Goal: Information Seeking & Learning: Learn about a topic

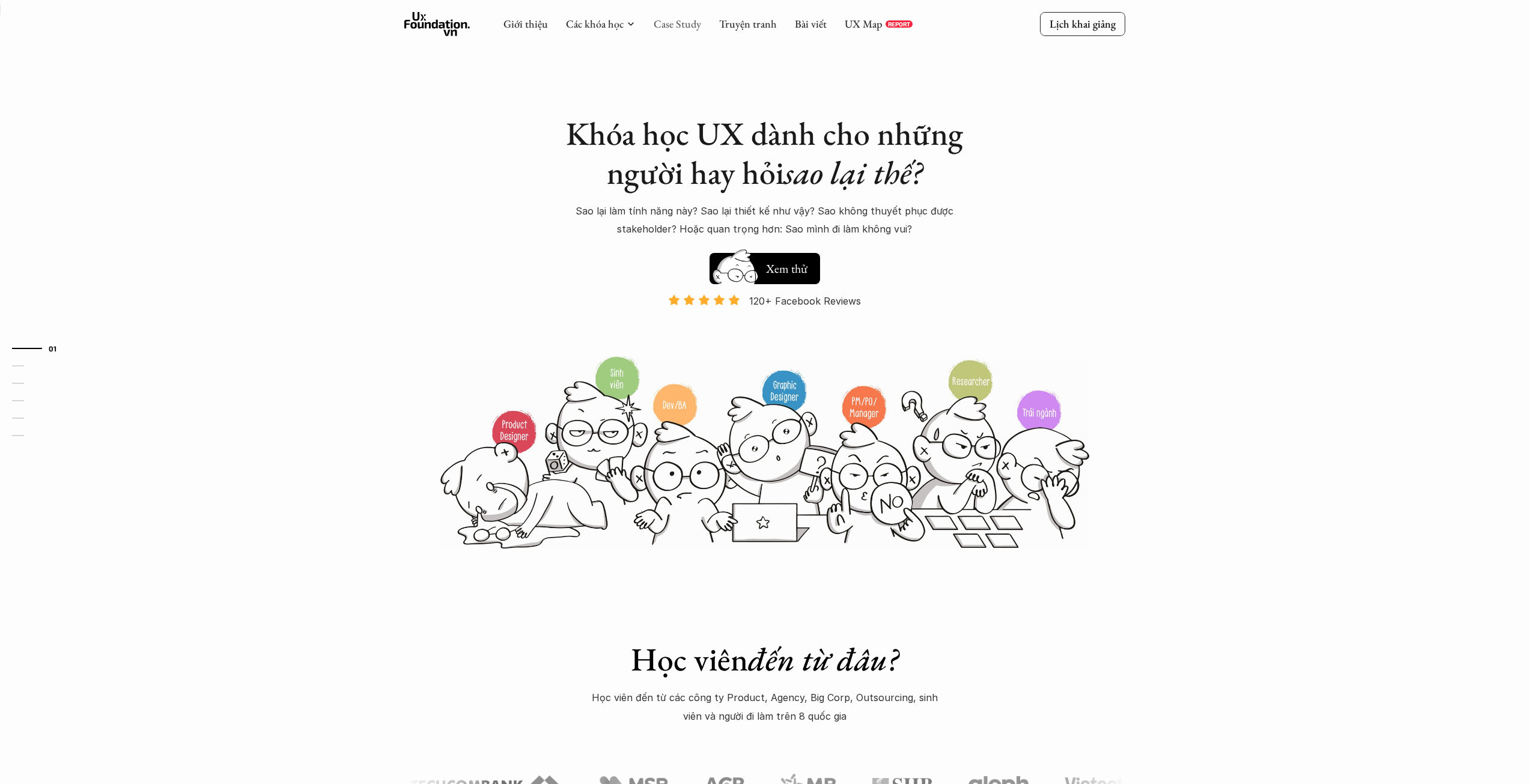
click at [685, 27] on link "Case Study" at bounding box center [677, 23] width 48 height 14
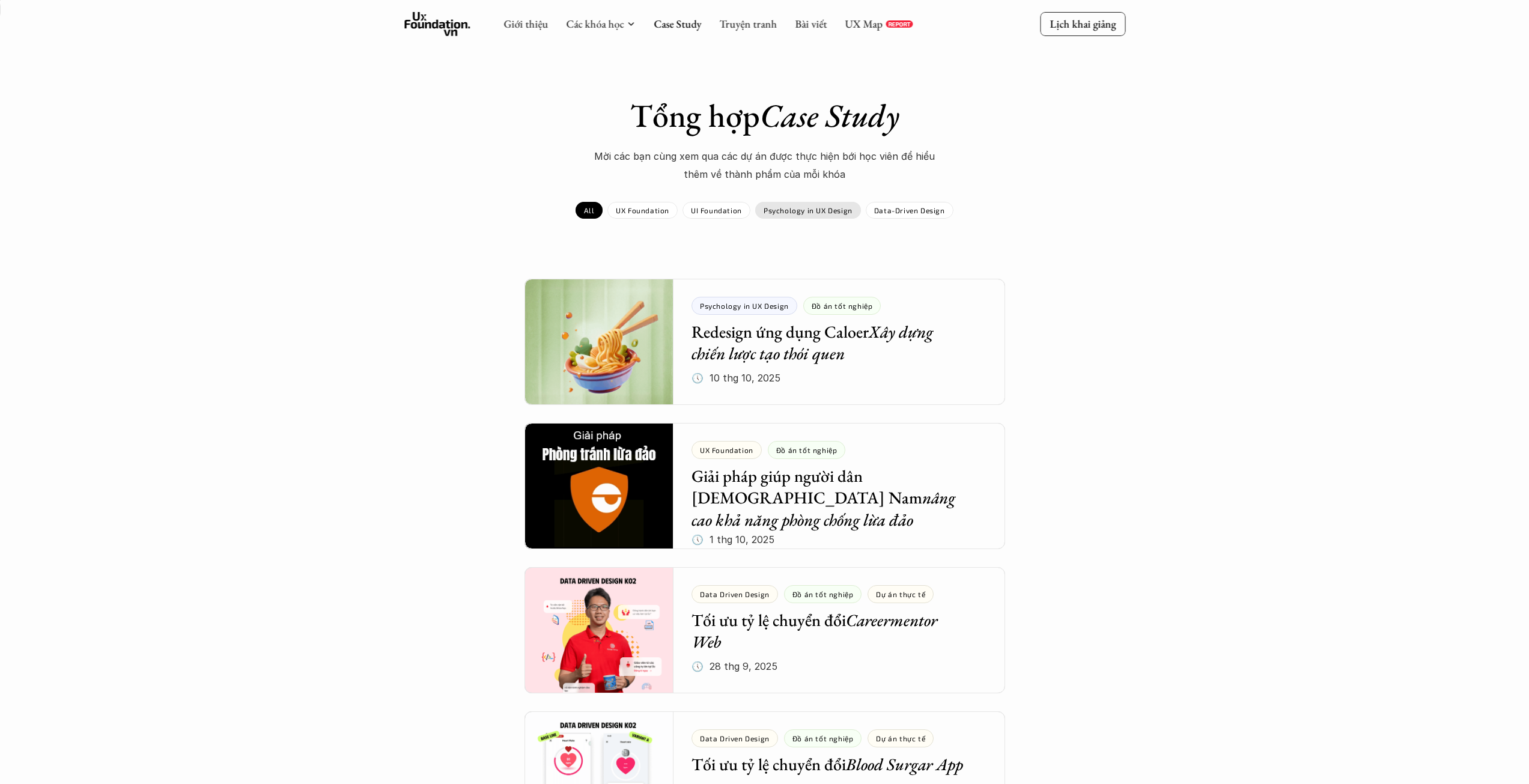
click at [818, 211] on p "Psychology in UX Design" at bounding box center [808, 210] width 89 height 9
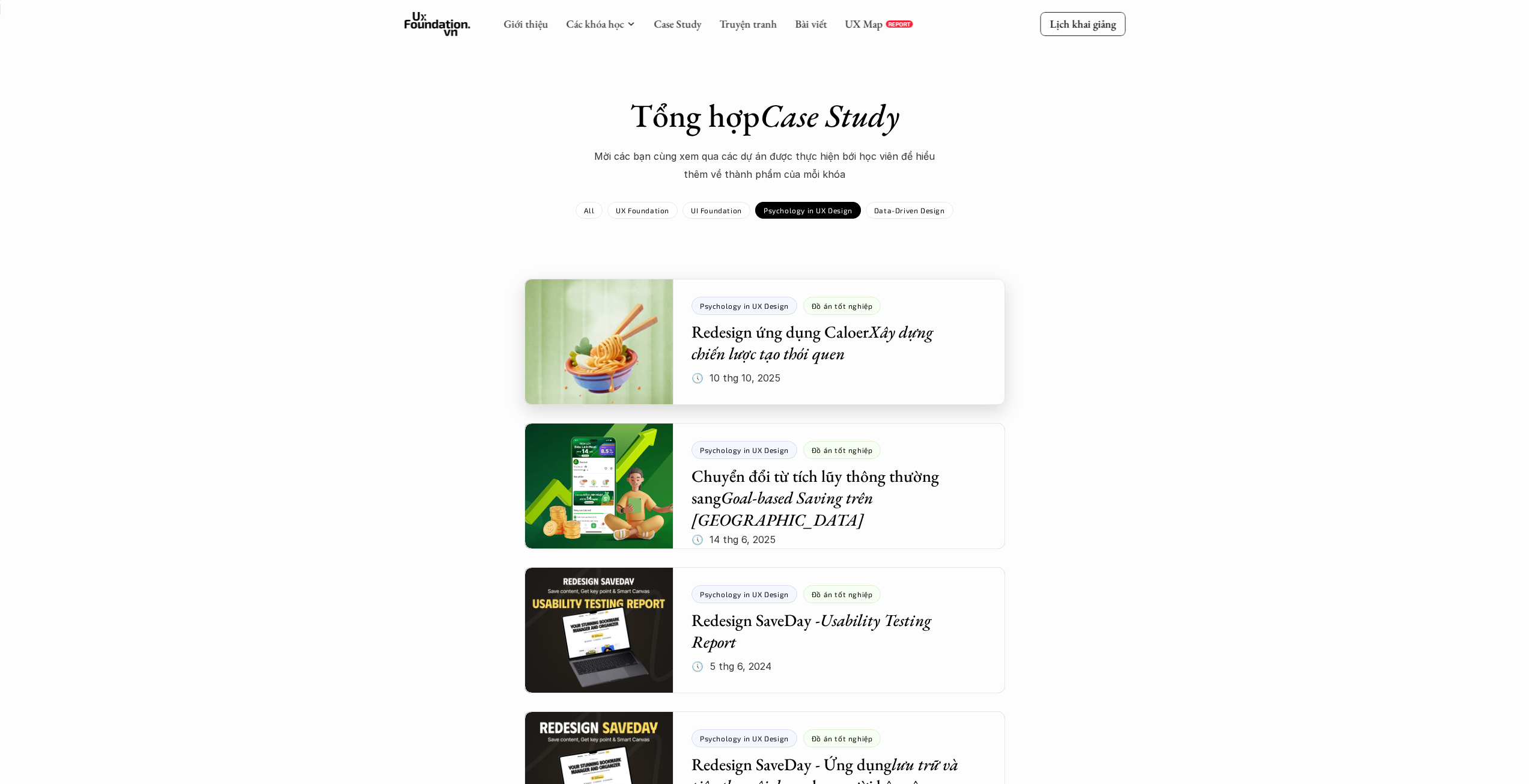
click at [732, 343] on div at bounding box center [764, 342] width 481 height 126
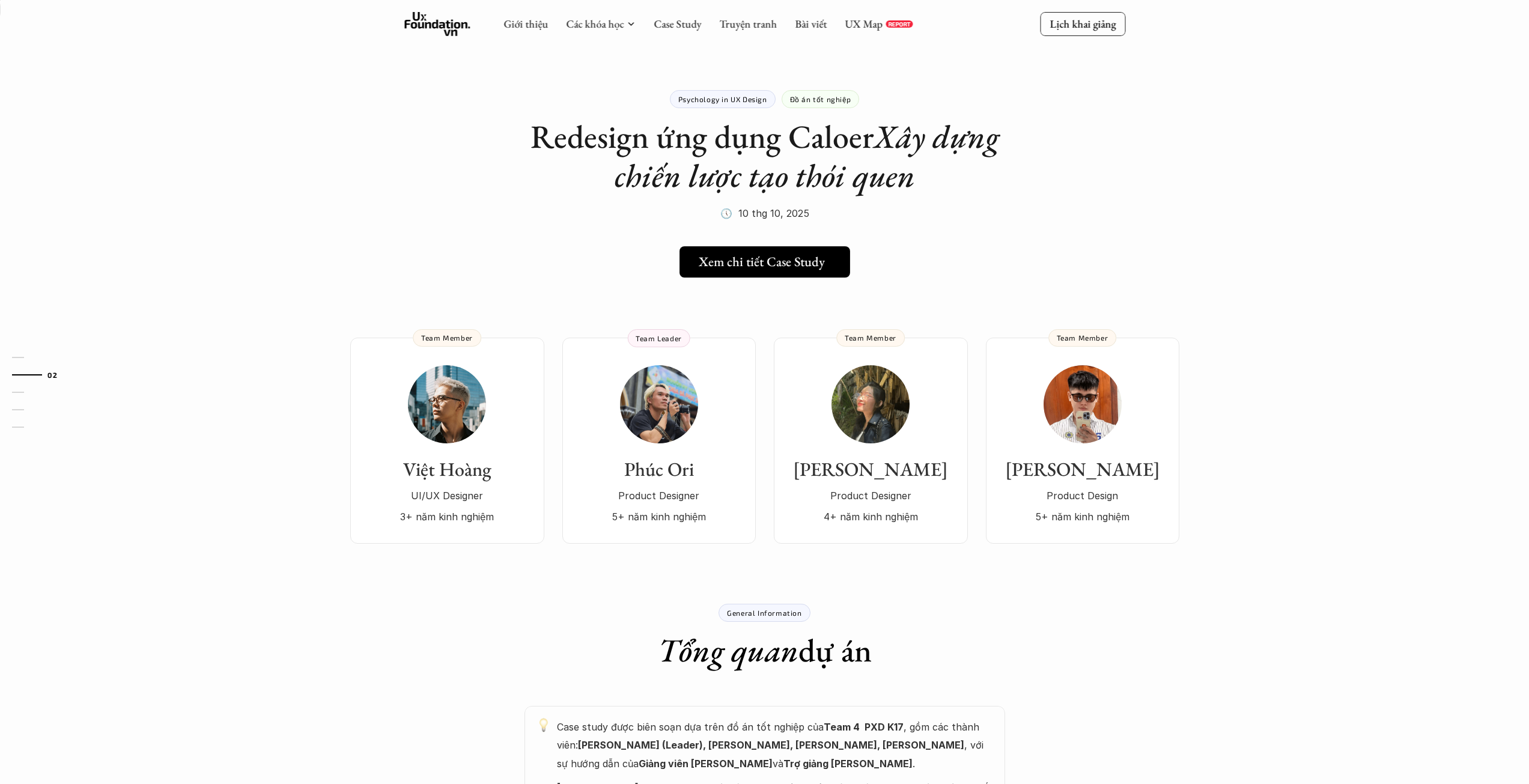
click at [792, 255] on h5 "Xem chi tiết Case Study" at bounding box center [762, 262] width 126 height 16
